Goal: Information Seeking & Learning: Learn about a topic

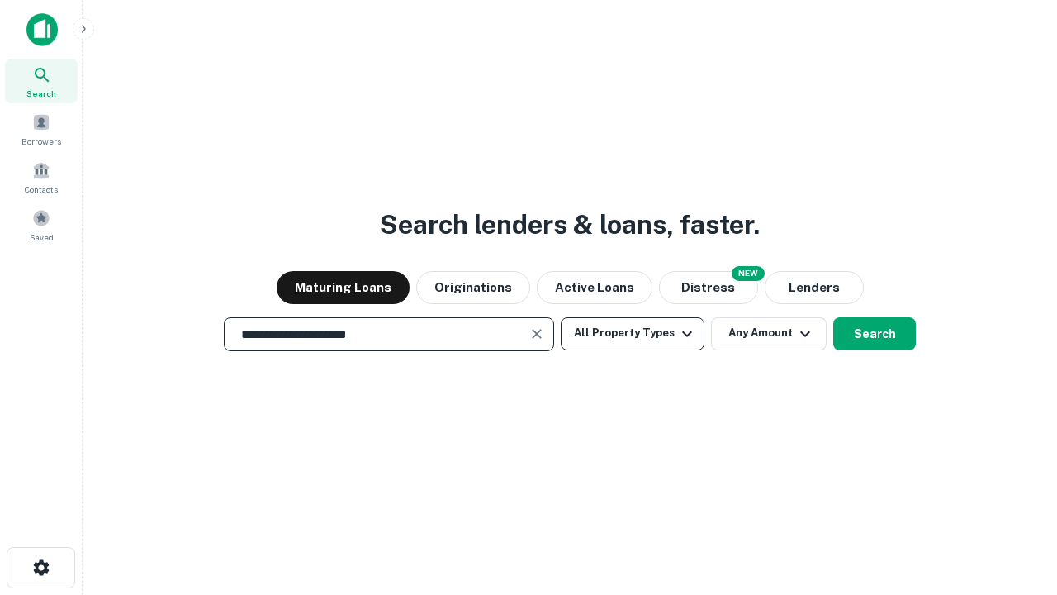
type input "**********"
click at [633, 333] on button "All Property Types" at bounding box center [633, 333] width 144 height 33
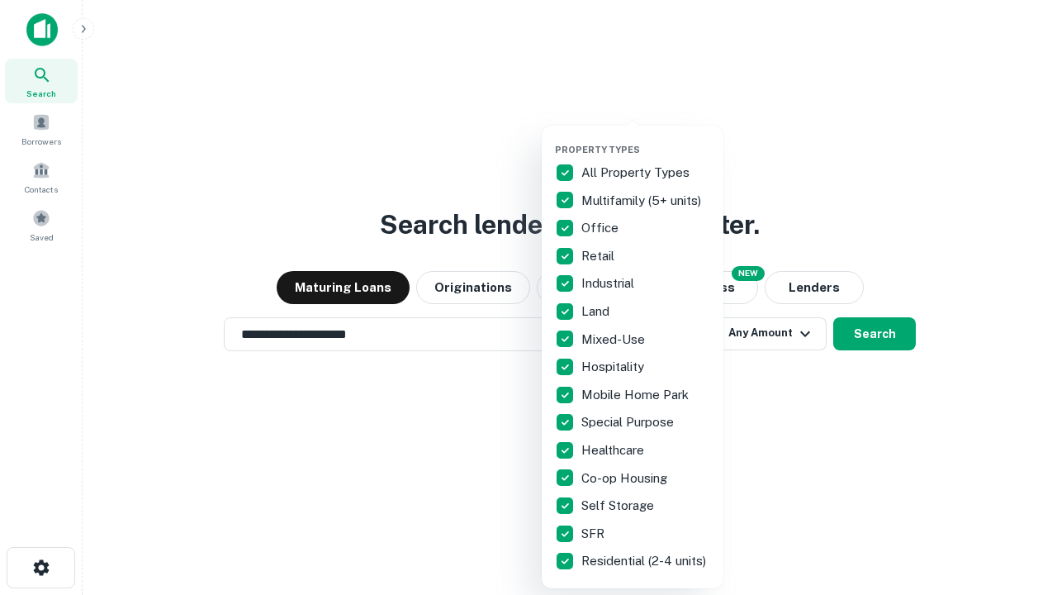
click at [646, 139] on button "button" at bounding box center [646, 139] width 182 height 1
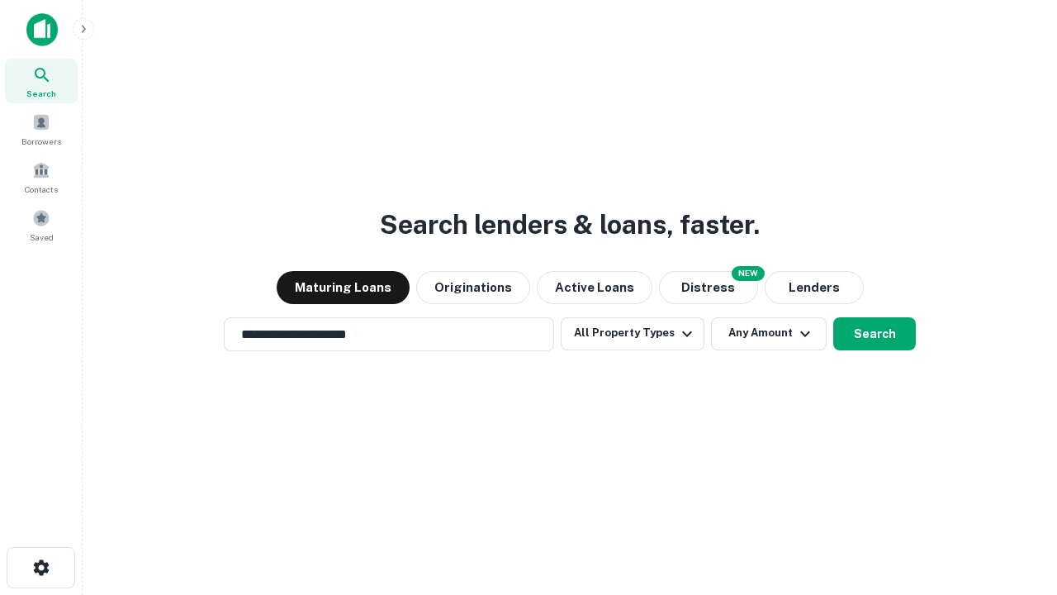
scroll to position [26, 0]
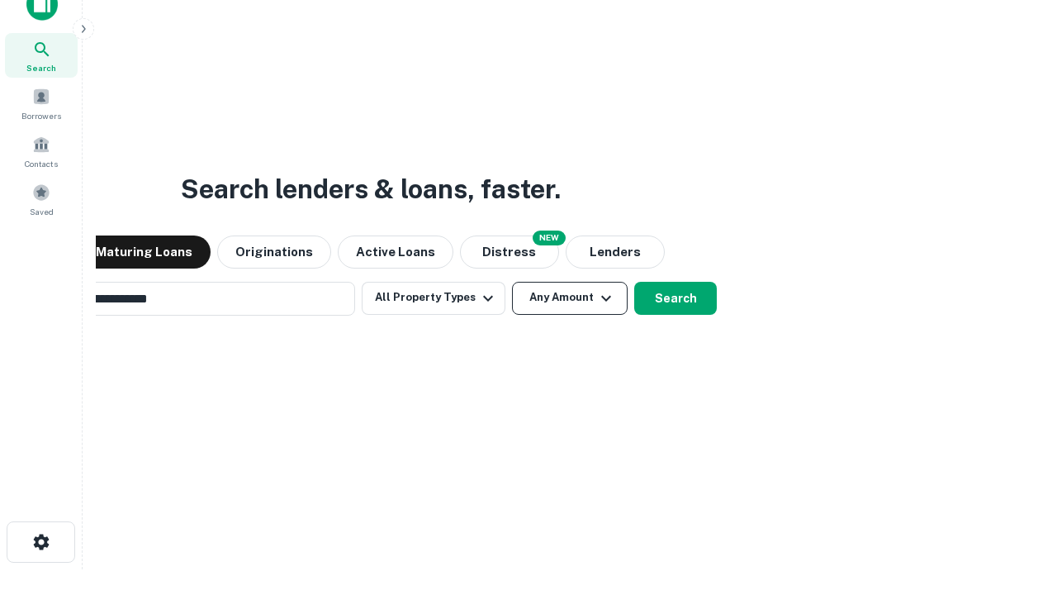
click at [512, 282] on button "Any Amount" at bounding box center [570, 298] width 116 height 33
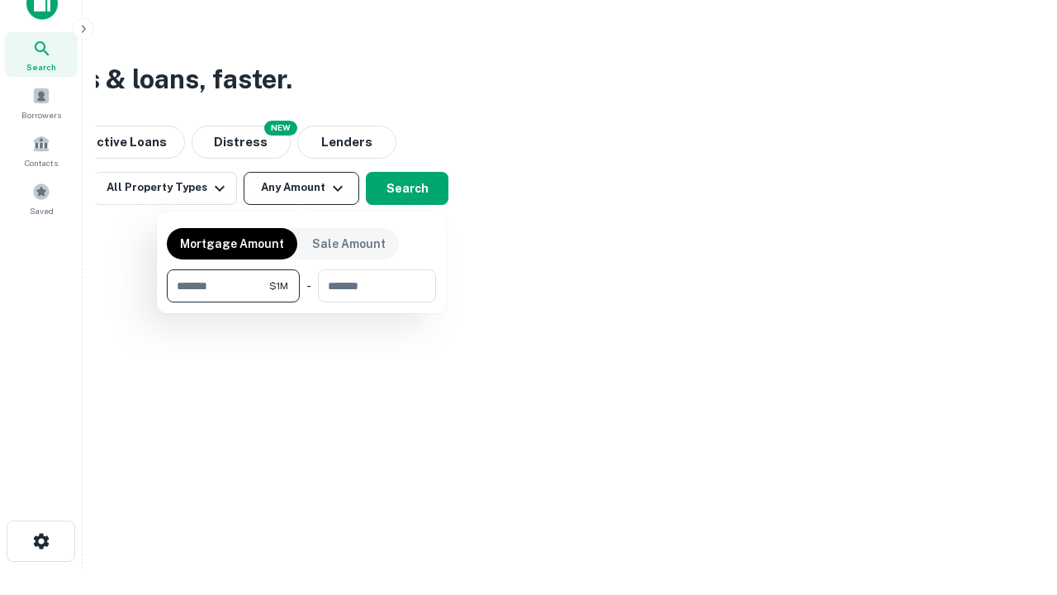
type input "*******"
click at [302, 302] on button "button" at bounding box center [301, 302] width 269 height 1
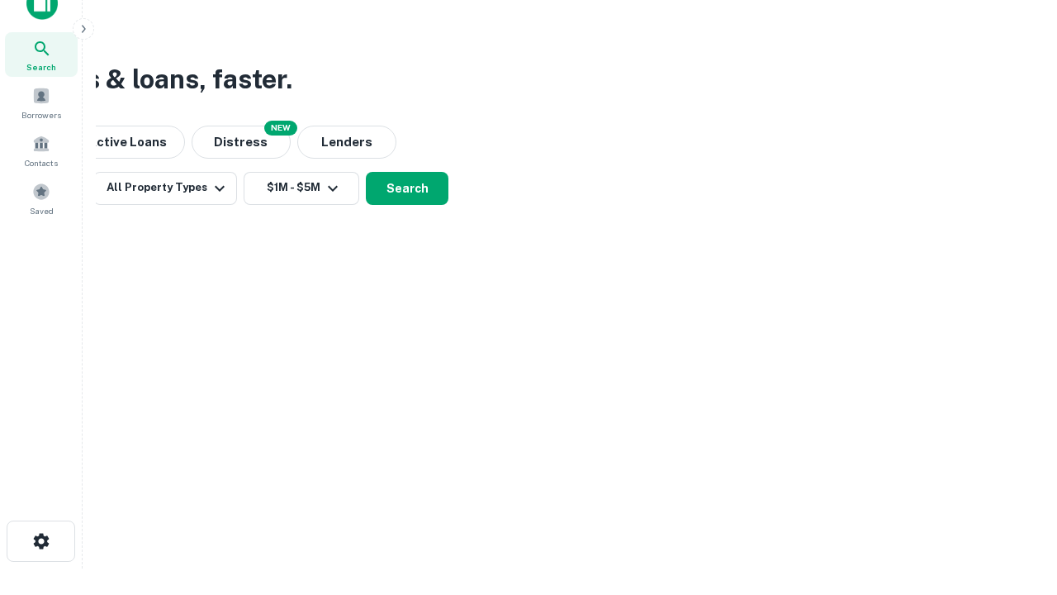
scroll to position [10, 305]
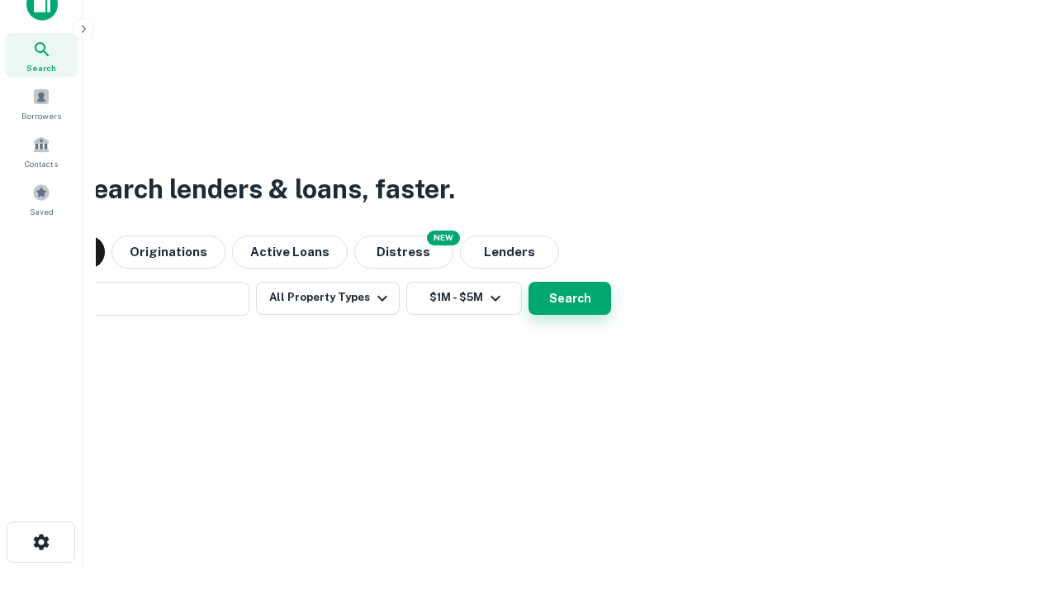
click at [529, 282] on button "Search" at bounding box center [570, 298] width 83 height 33
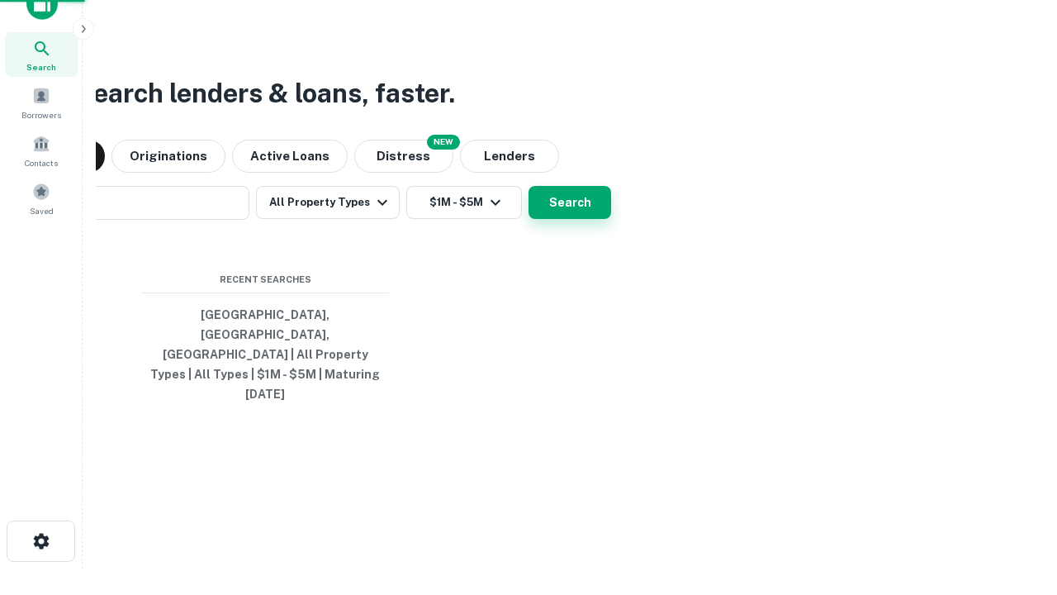
scroll to position [44, 468]
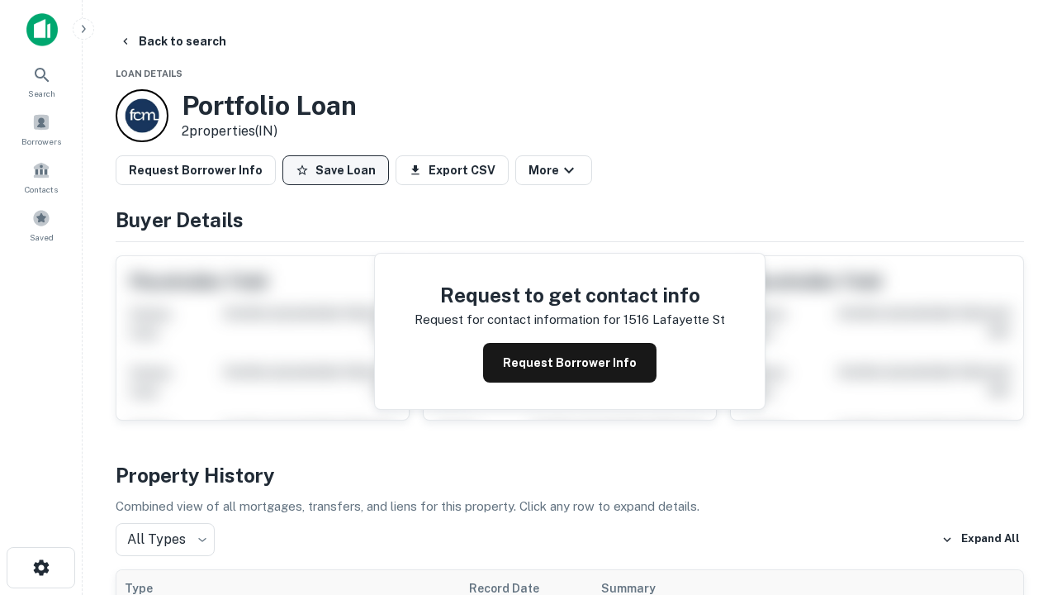
click at [335, 170] on button "Save Loan" at bounding box center [336, 170] width 107 height 30
click at [340, 170] on button "Loan Saved" at bounding box center [340, 170] width 114 height 30
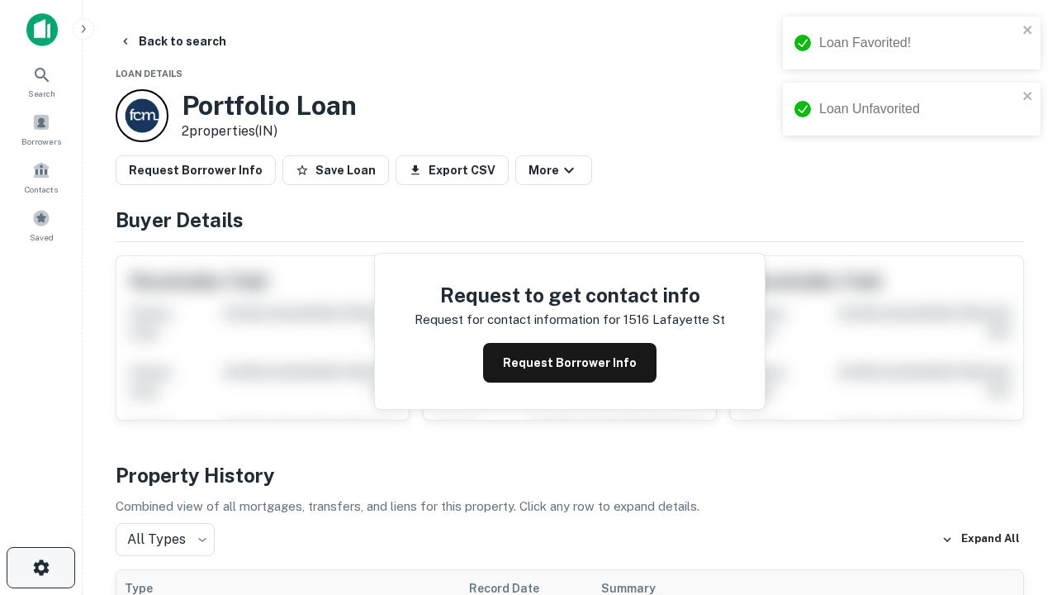
click at [40, 568] on icon "button" at bounding box center [41, 568] width 20 height 20
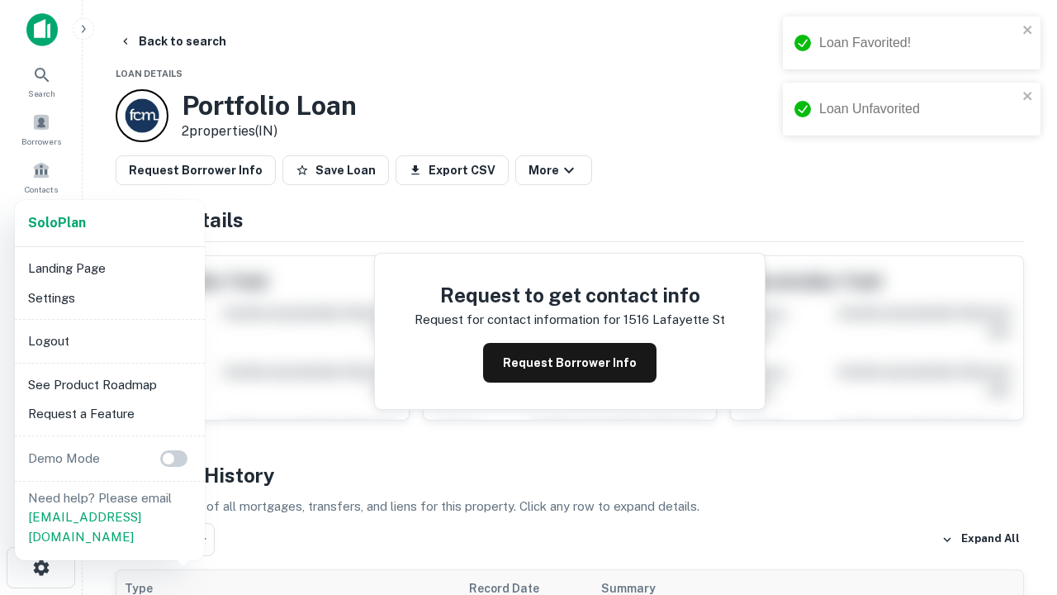
click at [109, 340] on li "Logout" at bounding box center [109, 341] width 177 height 30
